Goal: Consume media (video, audio): Consume media (video, audio)

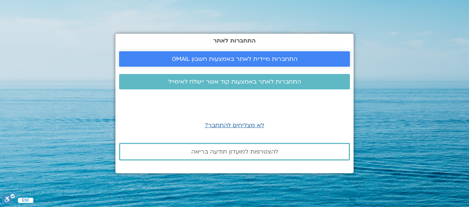
click at [231, 56] on span "התחברות מיידית לאתר באמצעות חשבון GMAIL" at bounding box center [235, 59] width 126 height 7
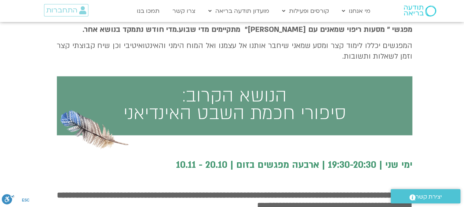
scroll to position [314, 0]
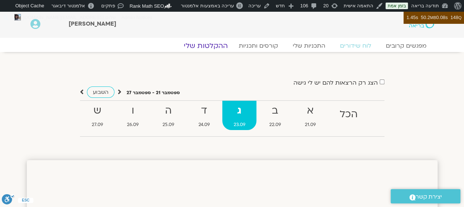
click at [211, 45] on link "ההקלטות שלי" at bounding box center [206, 45] width 62 height 9
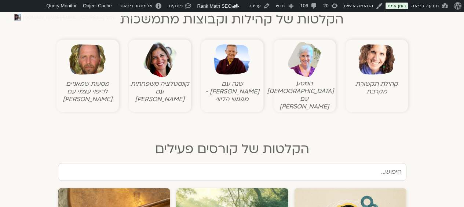
scroll to position [369, 0]
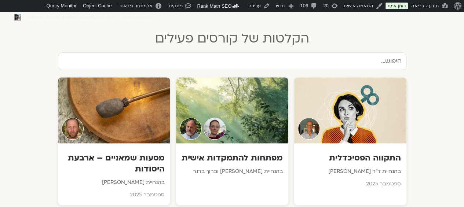
click at [347, 52] on input "text" at bounding box center [232, 61] width 348 height 18
click at [128, 98] on div at bounding box center [114, 110] width 112 height 66
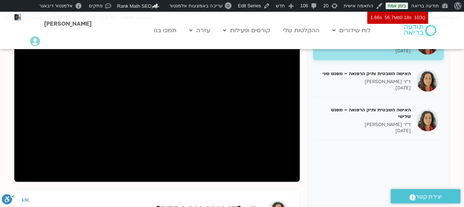
scroll to position [84, 0]
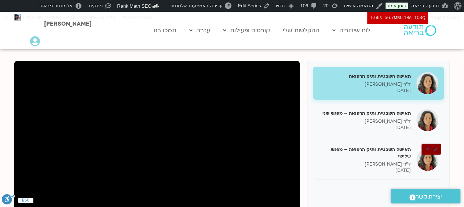
click at [380, 161] on p "ד״ר צילה זן בר צור" at bounding box center [364, 164] width 92 height 6
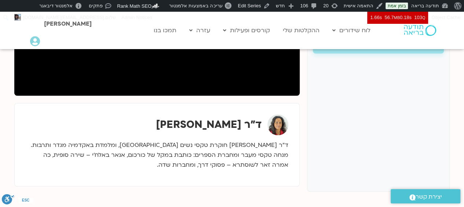
scroll to position [213, 0]
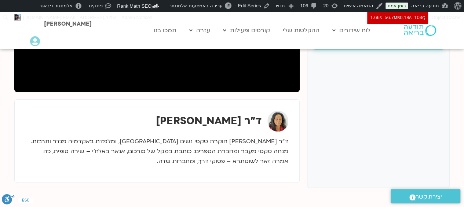
click at [190, 127] on strong "ד״ר צילה זן בר צור" at bounding box center [209, 121] width 106 height 14
